Goal: Task Accomplishment & Management: Use online tool/utility

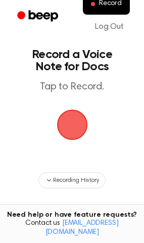
click at [75, 130] on span "button" at bounding box center [72, 125] width 40 height 40
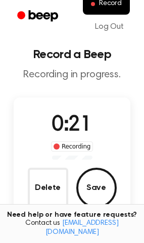
click at [26, 15] on icon "Beep" at bounding box center [38, 16] width 43 height 15
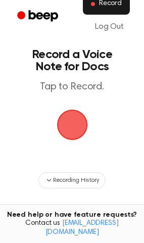
click at [97, 10] on button "Record" at bounding box center [106, 3] width 47 height 21
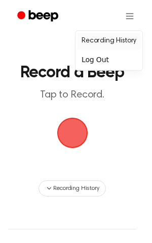
click at [106, 41] on link "Recording History" at bounding box center [108, 41] width 63 height 17
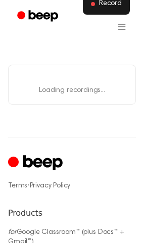
click at [111, 10] on button "Record" at bounding box center [106, 3] width 47 height 21
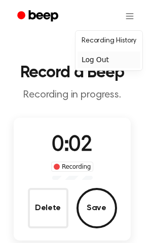
click at [97, 62] on div "Log Out" at bounding box center [108, 60] width 63 height 17
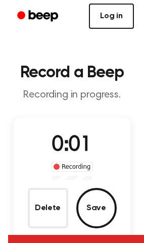
click at [114, 19] on link "Log in" at bounding box center [111, 16] width 45 height 25
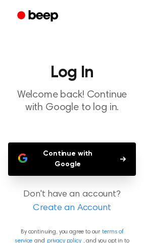
click at [73, 153] on button "Continue with Google" at bounding box center [72, 159] width 128 height 33
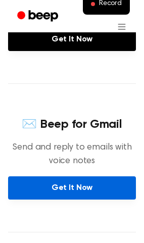
scroll to position [253, 0]
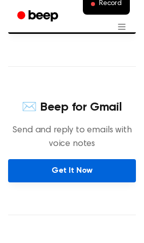
click at [71, 173] on link "Get It Now" at bounding box center [72, 170] width 128 height 23
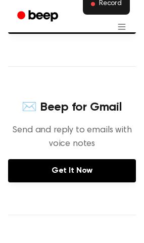
click at [95, 5] on span at bounding box center [93, 4] width 4 height 4
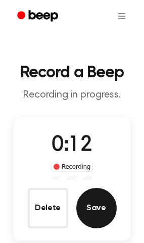
click at [90, 210] on button "Save" at bounding box center [96, 208] width 40 height 40
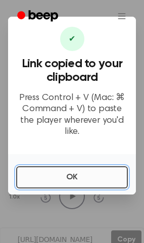
click at [70, 169] on button "OK" at bounding box center [72, 177] width 112 height 22
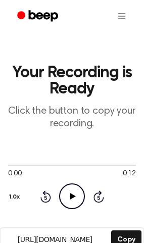
click at [72, 196] on icon at bounding box center [73, 196] width 6 height 7
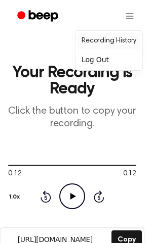
click at [108, 42] on link "Recording History" at bounding box center [108, 41] width 63 height 17
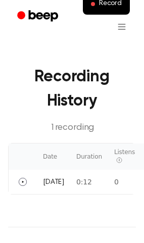
click at [44, 18] on icon "Beep" at bounding box center [43, 15] width 29 height 11
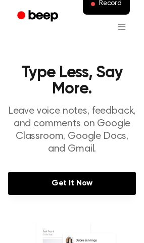
scroll to position [51, 0]
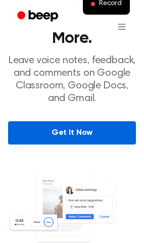
click at [84, 139] on link "Get It Now" at bounding box center [72, 132] width 128 height 23
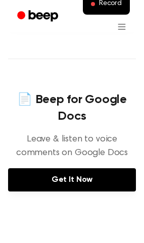
scroll to position [454, 0]
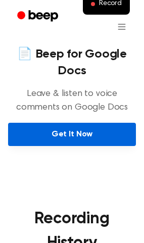
click at [81, 139] on link "Get It Now" at bounding box center [72, 134] width 128 height 23
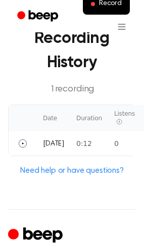
scroll to position [657, 0]
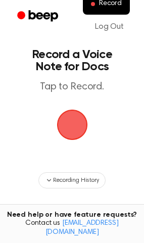
click at [72, 125] on span "button" at bounding box center [72, 124] width 39 height 39
click at [66, 128] on span "button" at bounding box center [72, 125] width 34 height 34
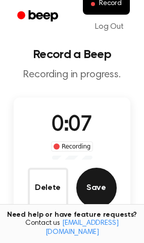
click at [97, 189] on button "Save" at bounding box center [96, 188] width 40 height 40
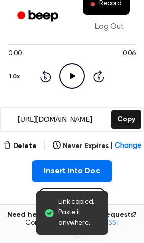
scroll to position [101, 0]
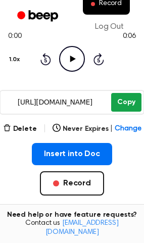
click at [124, 105] on button "Copy" at bounding box center [126, 102] width 30 height 19
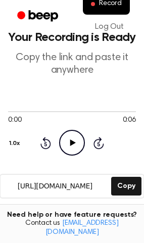
scroll to position [0, 0]
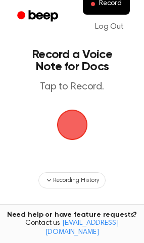
click at [72, 122] on span "button" at bounding box center [72, 125] width 33 height 33
